Goal: Check status

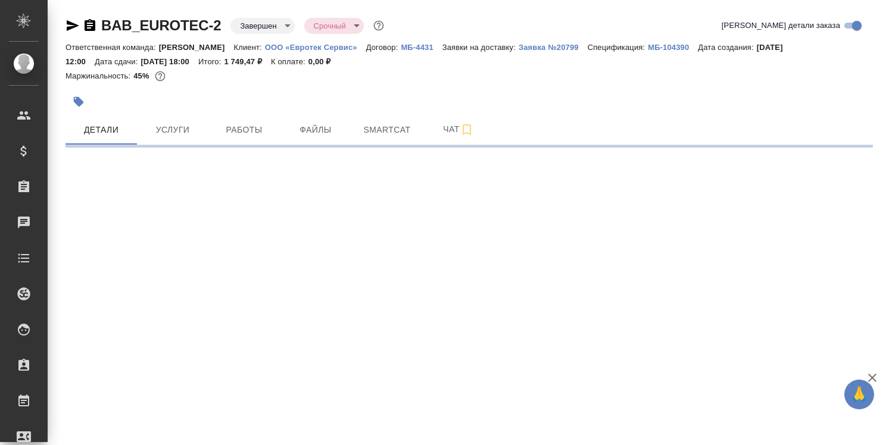
select select "RU"
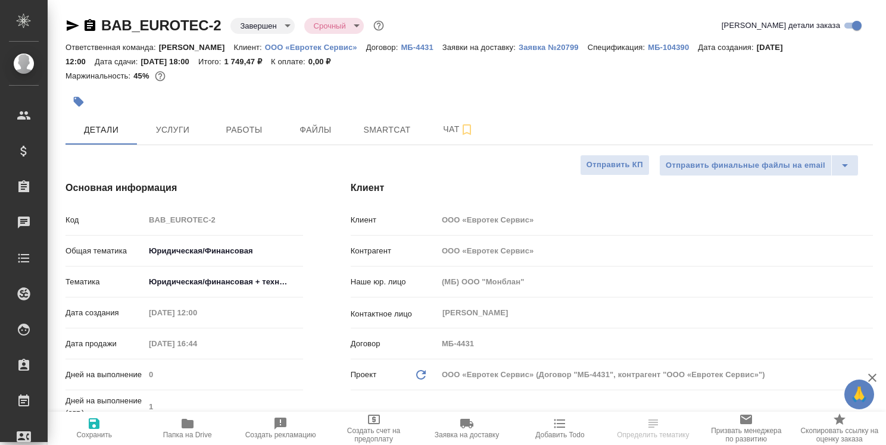
type textarea "x"
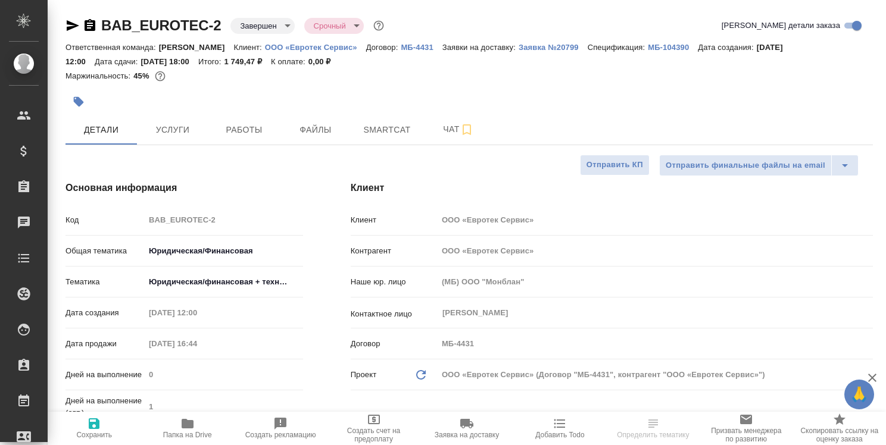
type textarea "x"
click at [405, 129] on span "Smartcat" at bounding box center [386, 130] width 57 height 15
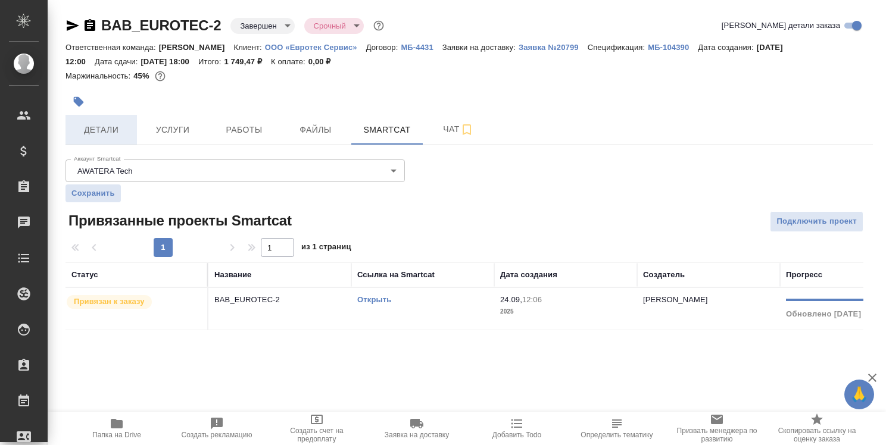
click at [110, 129] on span "Детали" at bounding box center [101, 130] width 57 height 15
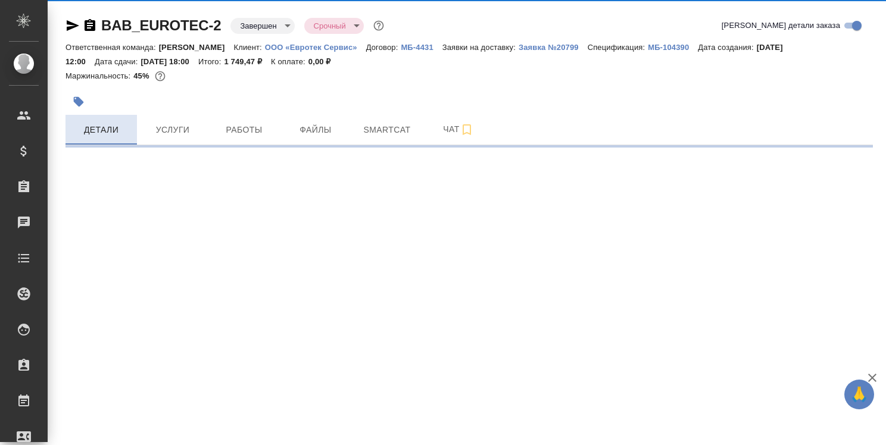
select select "RU"
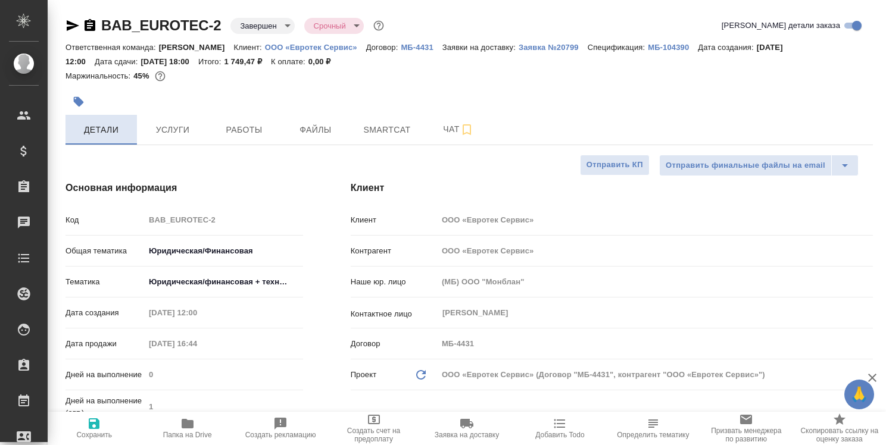
type textarea "x"
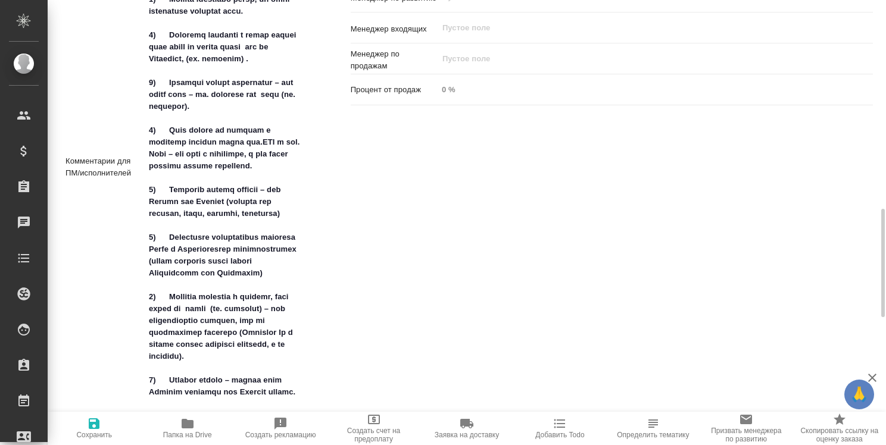
scroll to position [860, 0]
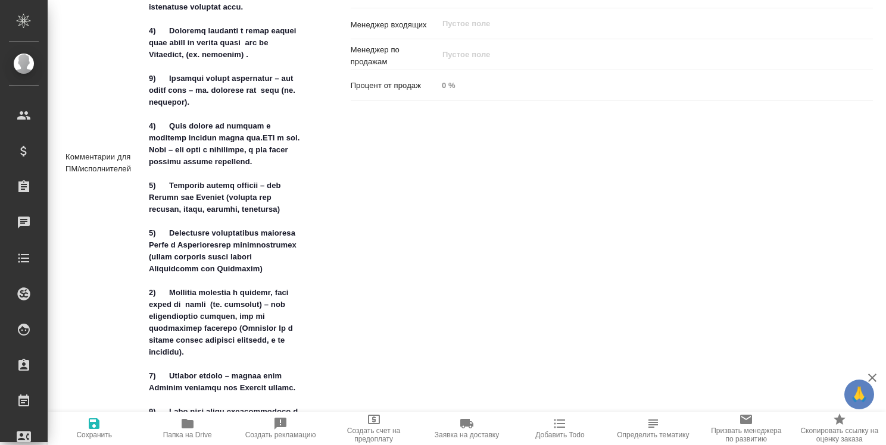
type textarea "x"
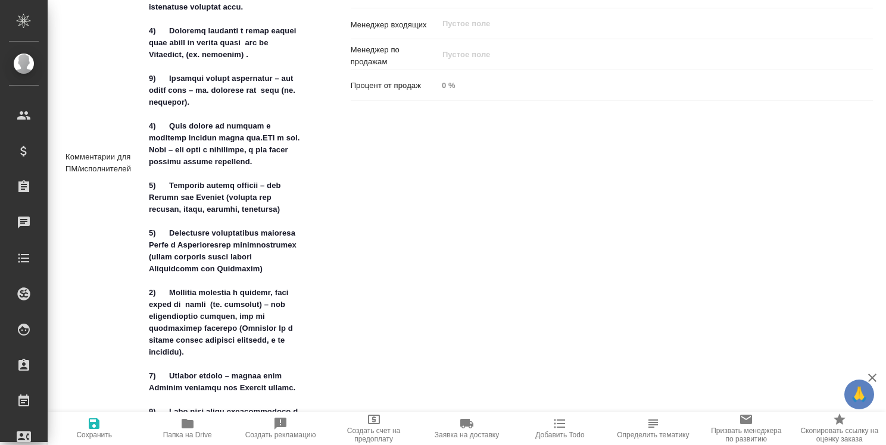
type textarea "x"
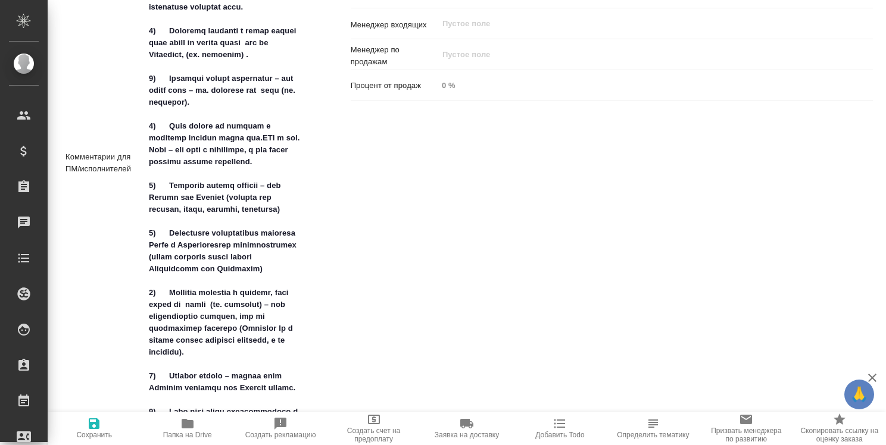
type textarea "x"
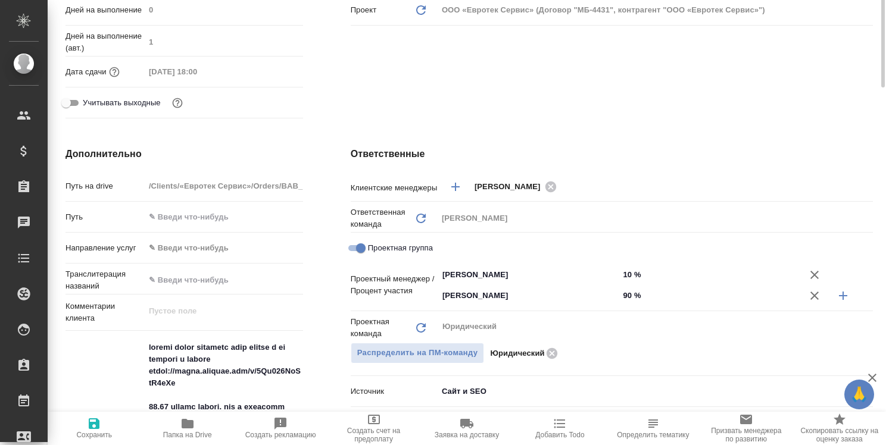
scroll to position [0, 0]
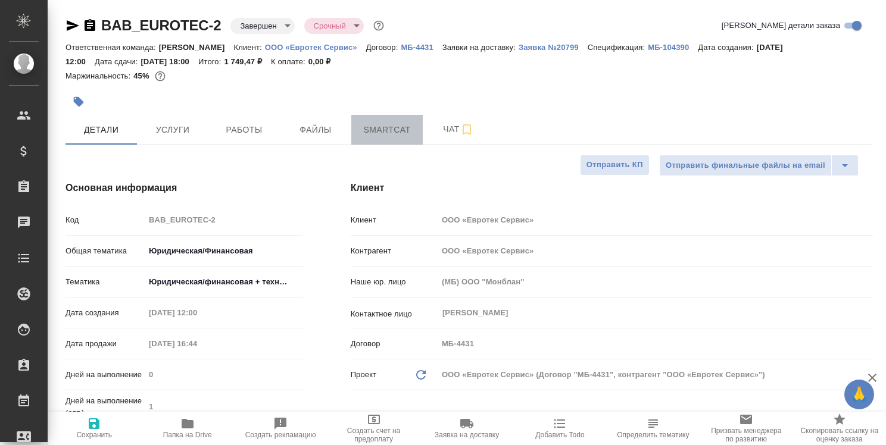
click at [409, 117] on button "Smartcat" at bounding box center [386, 130] width 71 height 30
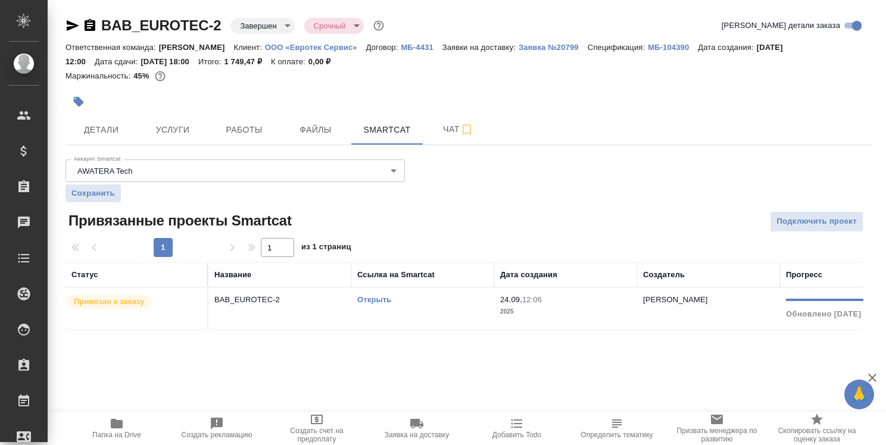
click at [379, 298] on link "Открыть" at bounding box center [374, 299] width 34 height 9
click at [118, 424] on icon "button" at bounding box center [117, 424] width 12 height 10
